Goal: Navigation & Orientation: Find specific page/section

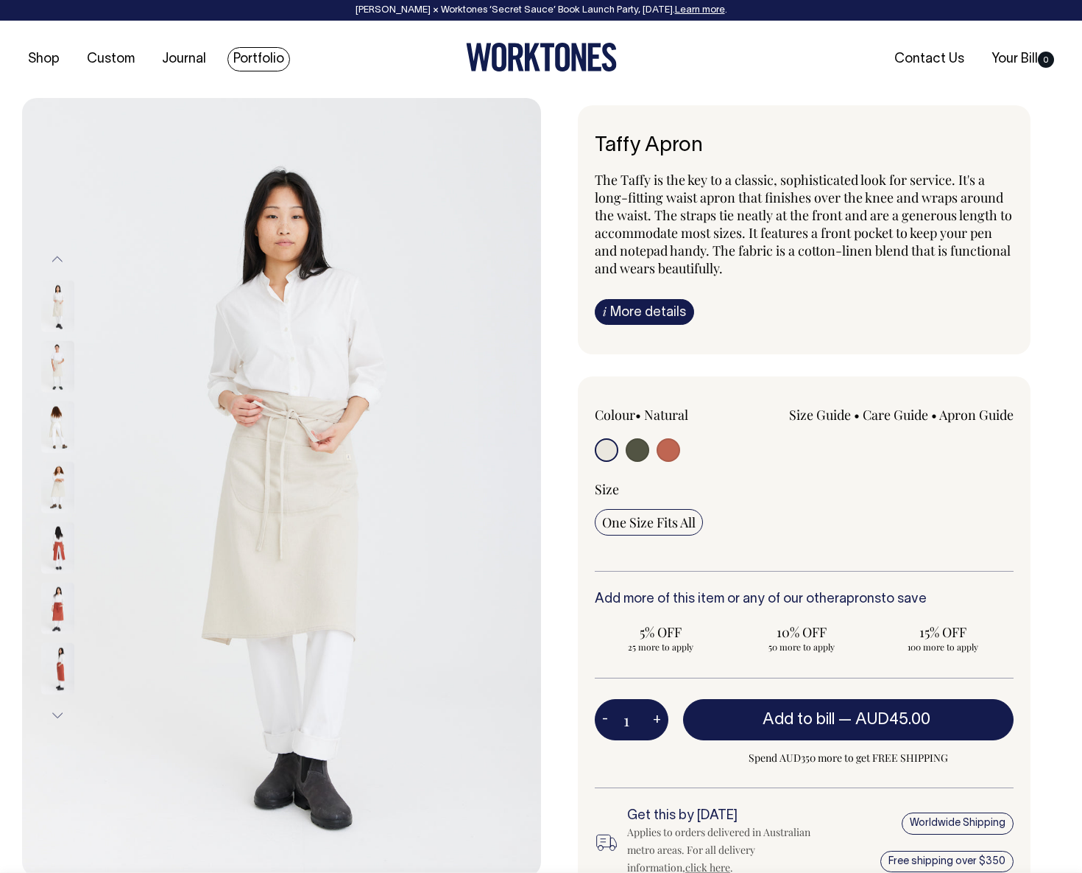
click at [240, 54] on link "Portfolio" at bounding box center [259, 59] width 63 height 24
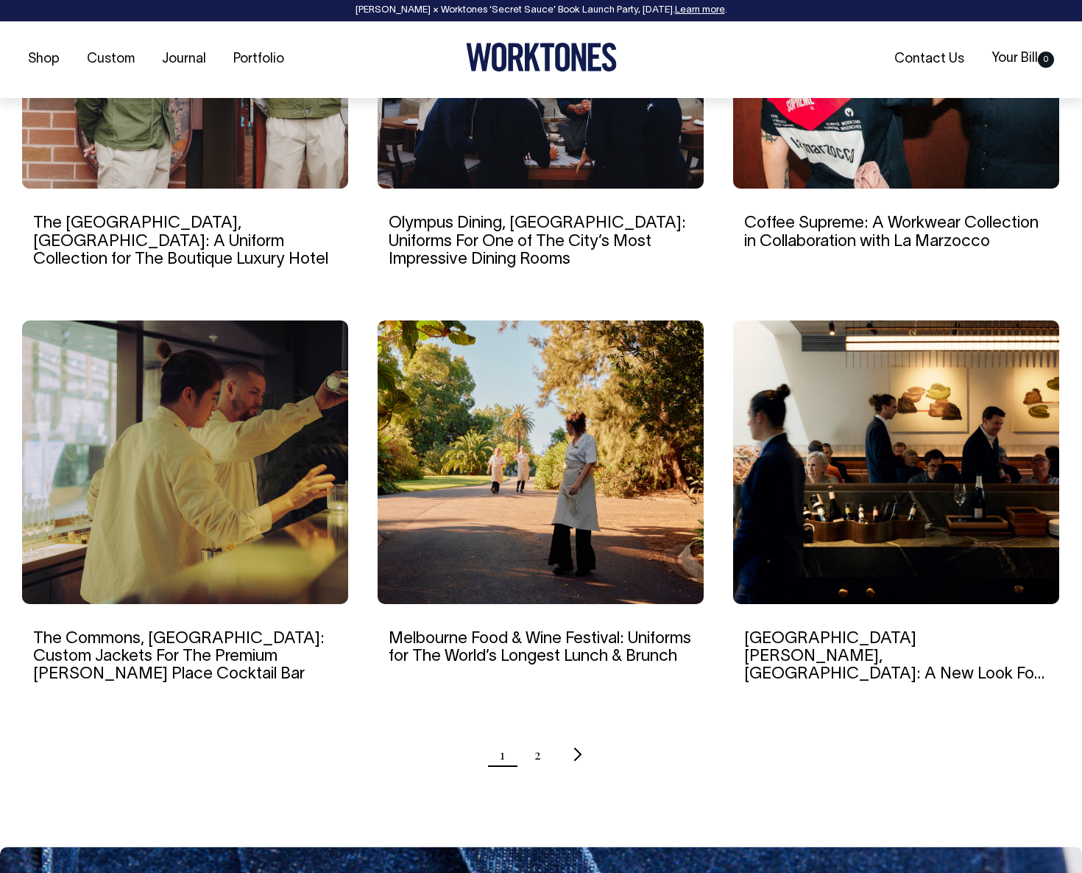
scroll to position [1167, 0]
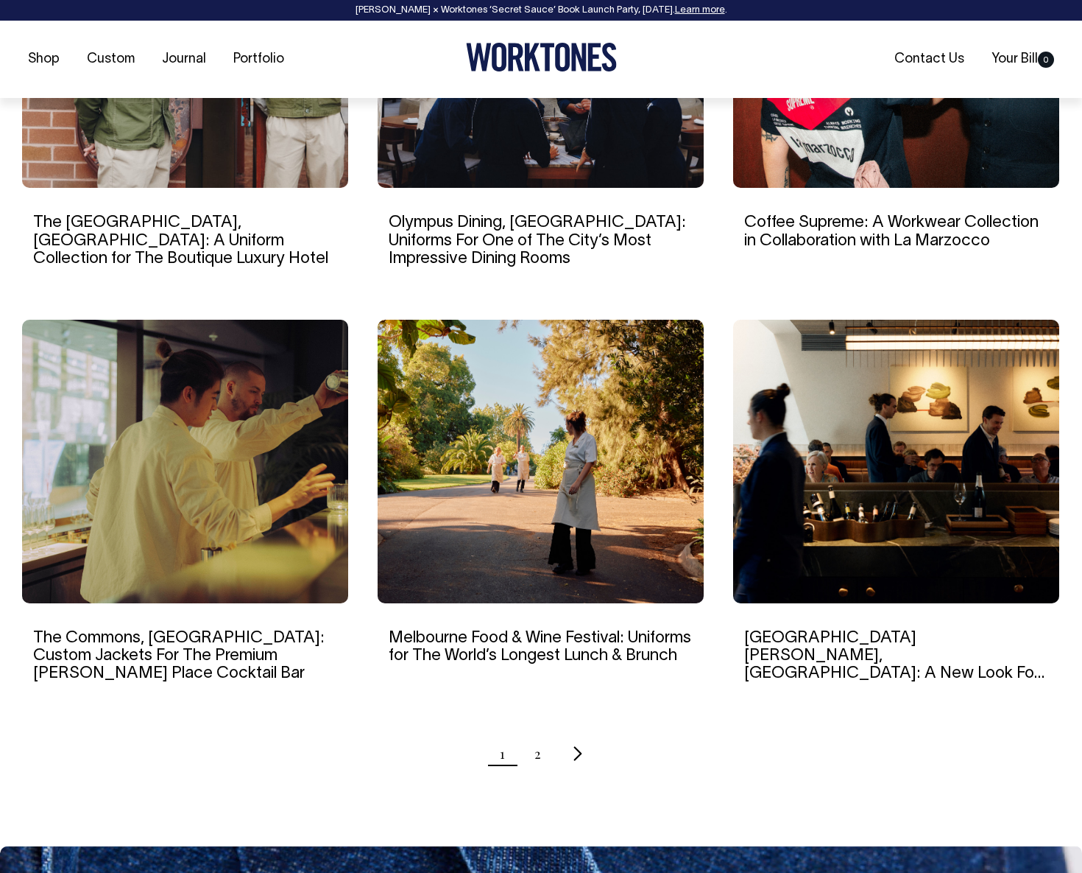
click at [578, 745] on icon "Next page" at bounding box center [579, 752] width 10 height 15
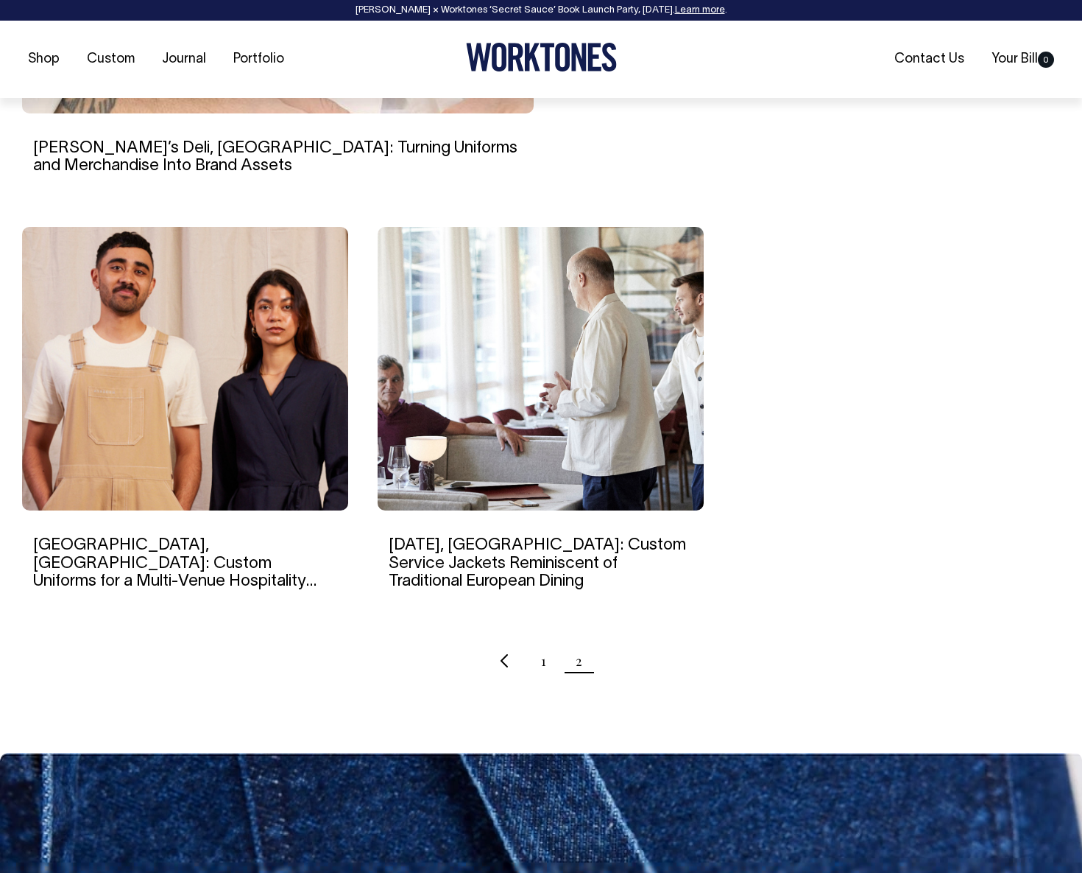
scroll to position [845, 0]
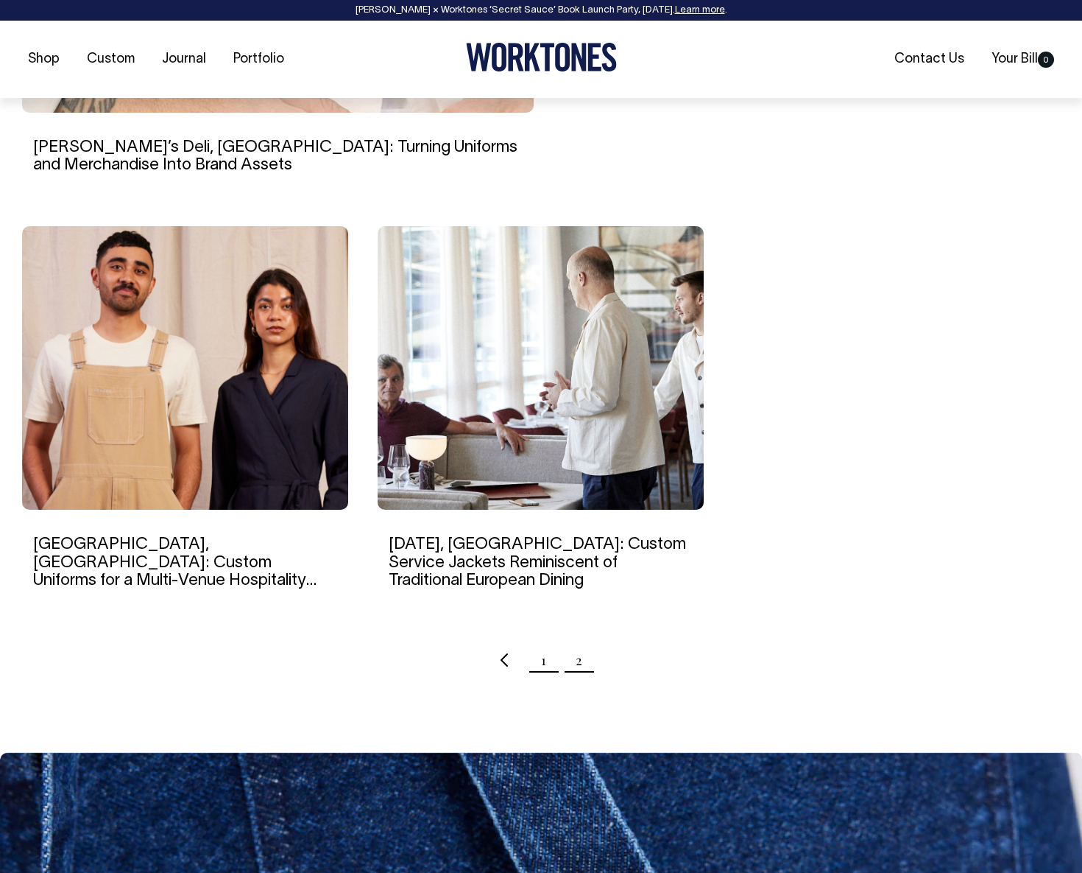
click at [543, 663] on link "1" at bounding box center [543, 659] width 5 height 37
